Goal: Task Accomplishment & Management: Complete application form

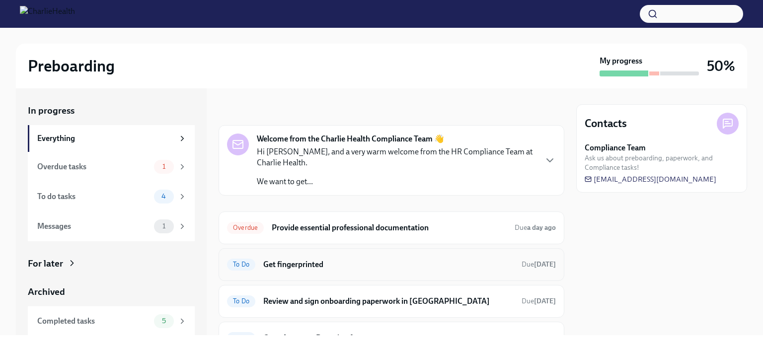
click at [442, 257] on div "To Do Get fingerprinted Due [DATE]" at bounding box center [391, 265] width 329 height 16
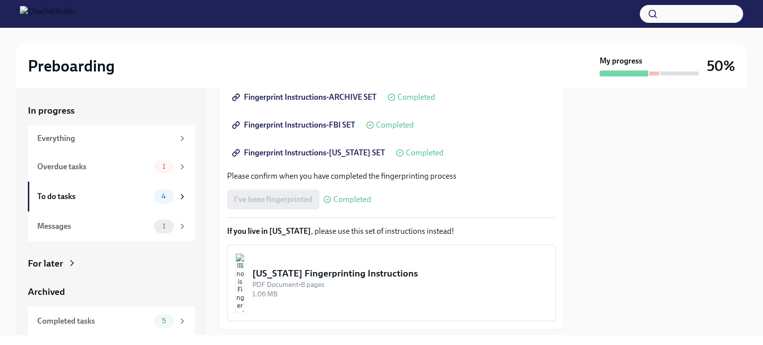
scroll to position [266, 0]
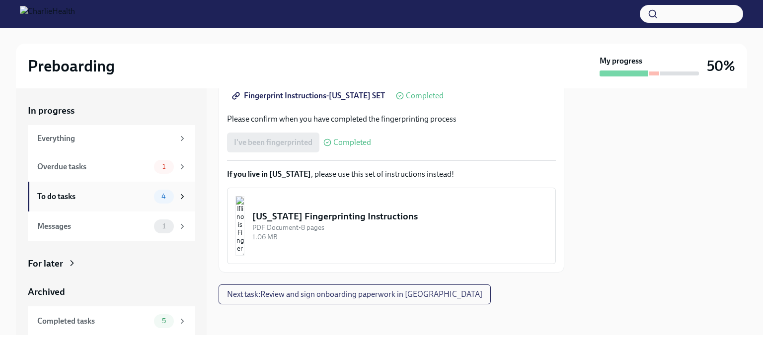
click at [138, 194] on div "To do tasks" at bounding box center [93, 196] width 113 height 11
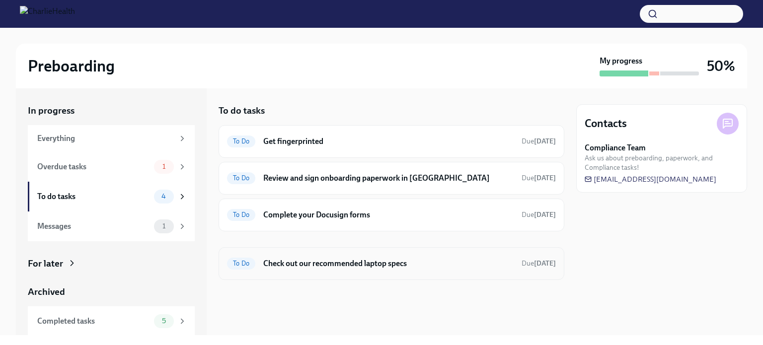
click at [294, 261] on h6 "Check out our recommended laptop specs" at bounding box center [388, 263] width 250 height 11
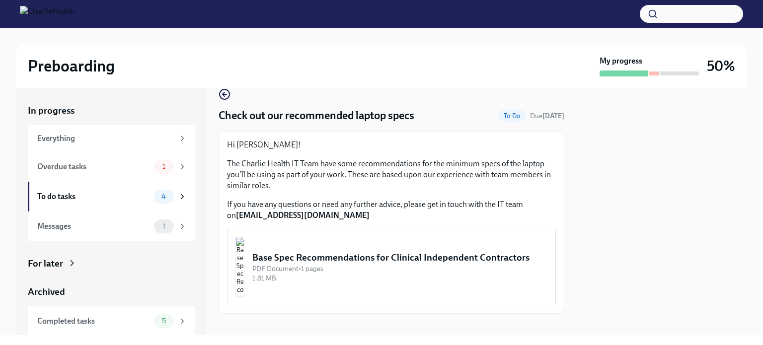
scroll to position [26, 0]
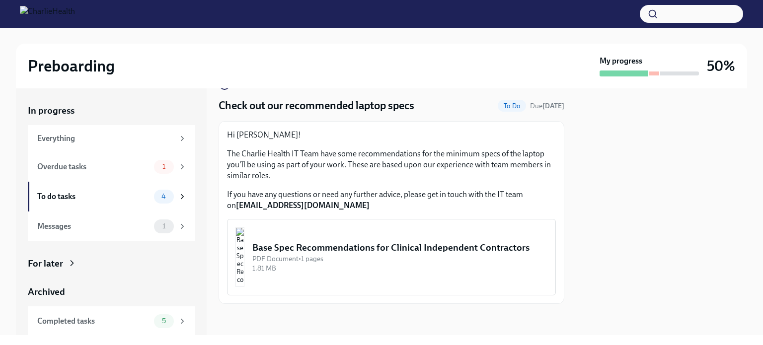
click at [244, 274] on img "button" at bounding box center [240, 258] width 9 height 60
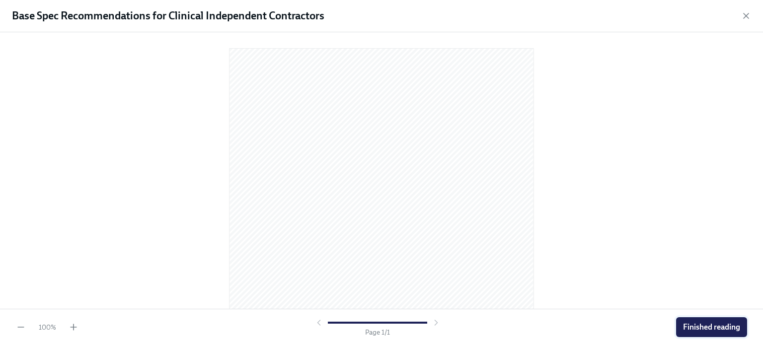
click at [691, 327] on span "Finished reading" at bounding box center [711, 327] width 57 height 10
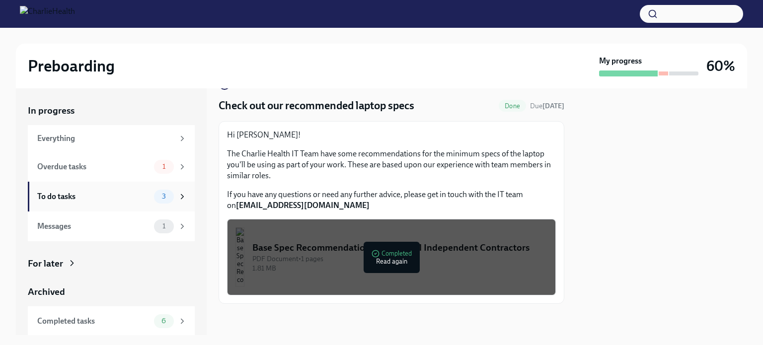
click at [179, 195] on icon at bounding box center [182, 196] width 9 height 9
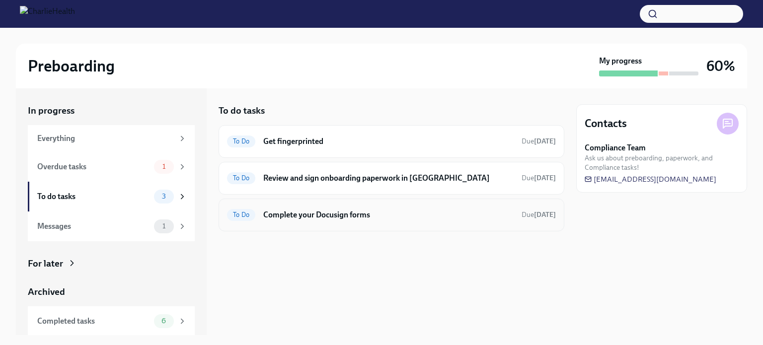
click at [325, 222] on div "To Do Complete your Docusign forms Due [DATE]" at bounding box center [391, 215] width 329 height 16
